Goal: Transaction & Acquisition: Book appointment/travel/reservation

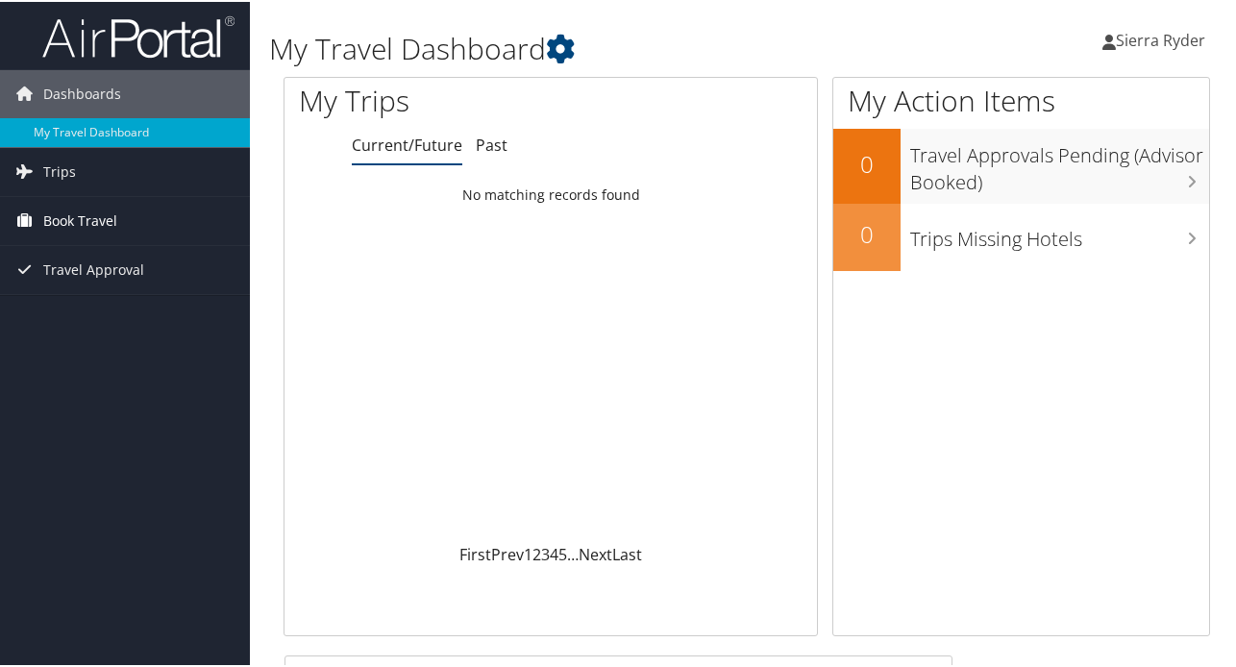
click at [97, 222] on span "Book Travel" at bounding box center [80, 219] width 74 height 48
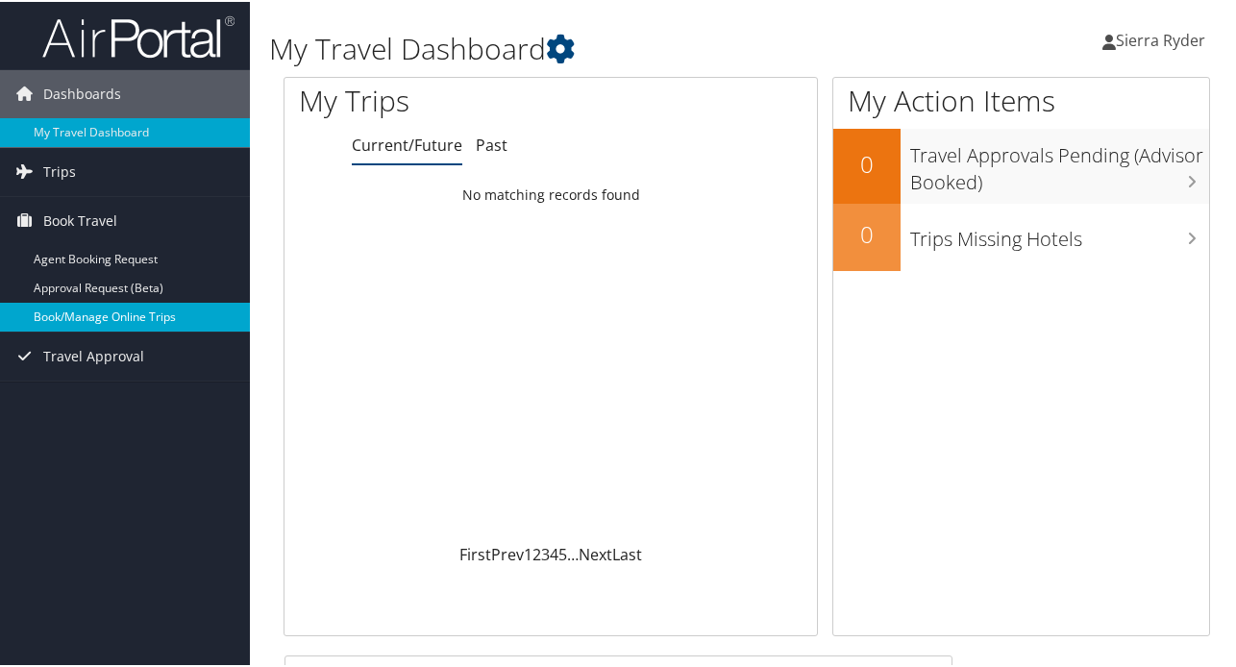
click at [98, 314] on link "Book/Manage Online Trips" at bounding box center [125, 315] width 250 height 29
